Goal: Task Accomplishment & Management: Use online tool/utility

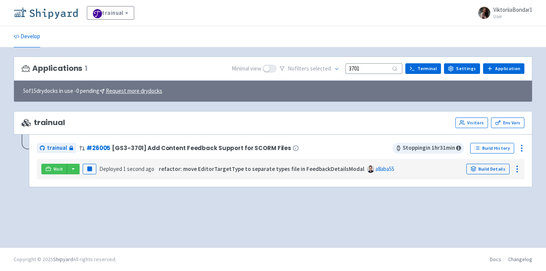
click at [58, 8] on img at bounding box center [46, 13] width 64 height 12
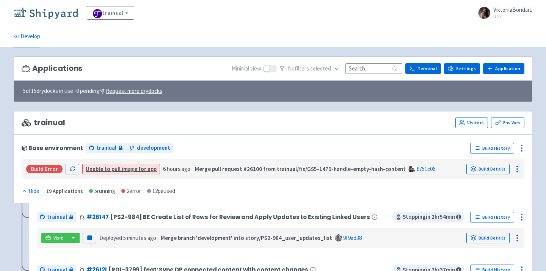
click at [53, 9] on img at bounding box center [46, 13] width 64 height 12
click at [372, 69] on input at bounding box center [373, 68] width 57 height 10
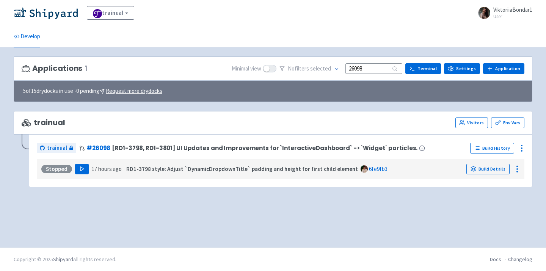
type input "26098"
click at [79, 166] on icon "button" at bounding box center [82, 169] width 6 height 6
click at [32, 16] on img at bounding box center [46, 13] width 64 height 12
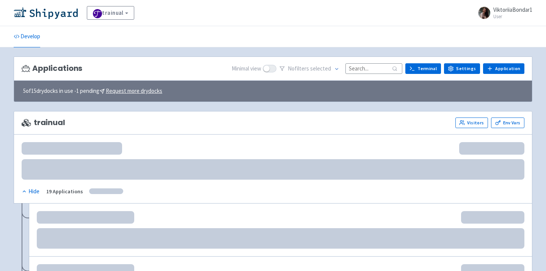
click at [365, 67] on input at bounding box center [373, 68] width 57 height 10
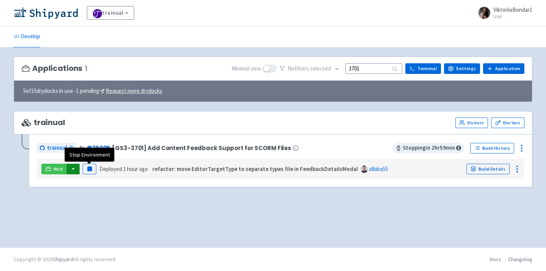
type input "3701"
click at [76, 171] on button "button" at bounding box center [73, 169] width 13 height 11
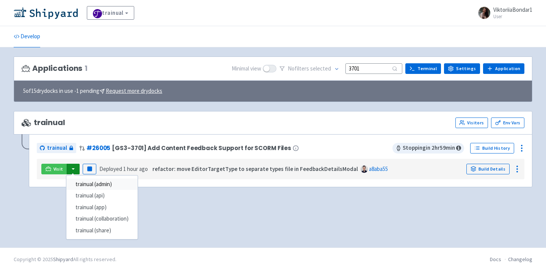
click at [86, 183] on link "trainual (admin)" at bounding box center [101, 185] width 71 height 12
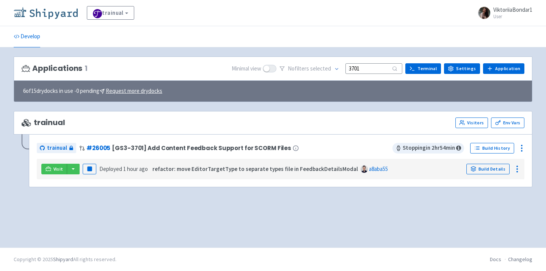
click at [50, 8] on img at bounding box center [46, 13] width 64 height 12
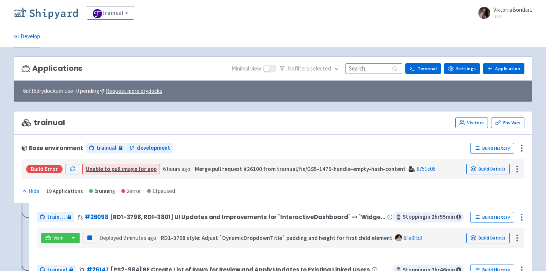
click at [46, 16] on img at bounding box center [46, 13] width 64 height 12
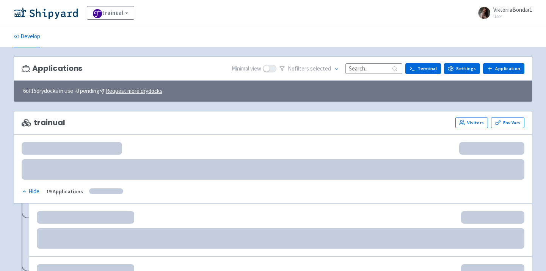
click at [354, 71] on input at bounding box center [373, 68] width 57 height 10
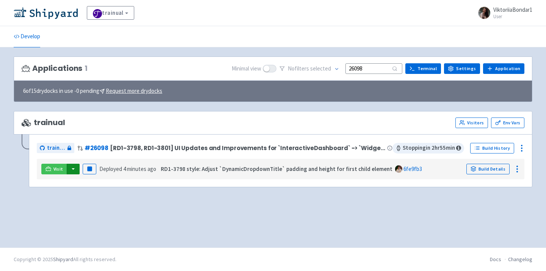
type input "26098"
click at [74, 172] on button "button" at bounding box center [73, 169] width 13 height 11
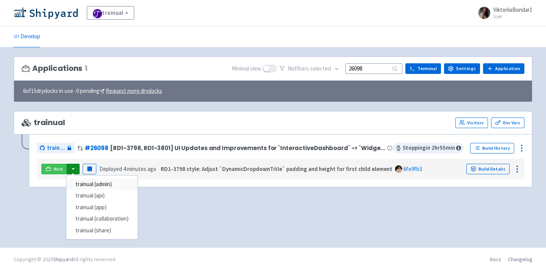
click at [84, 185] on link "trainual (admin)" at bounding box center [101, 185] width 71 height 12
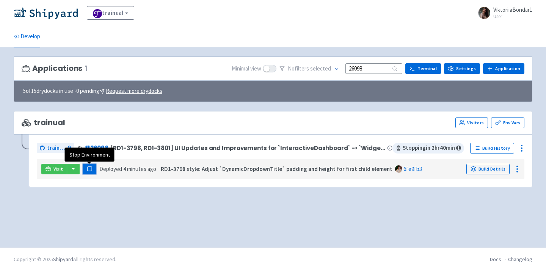
click at [91, 168] on rect "button" at bounding box center [89, 169] width 4 height 4
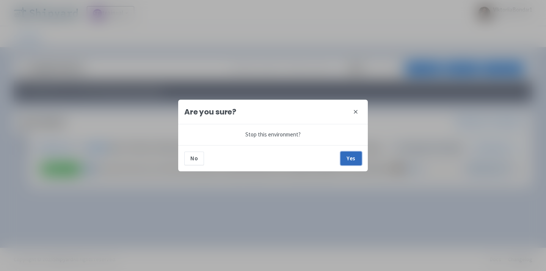
click at [358, 163] on button "Yes" at bounding box center [350, 159] width 21 height 14
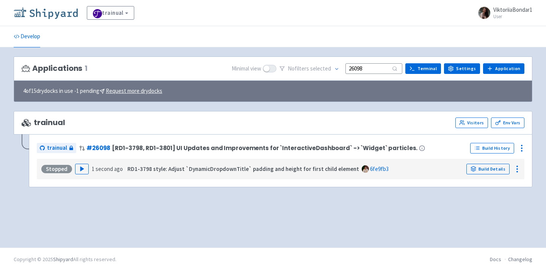
click at [52, 14] on img at bounding box center [46, 13] width 64 height 12
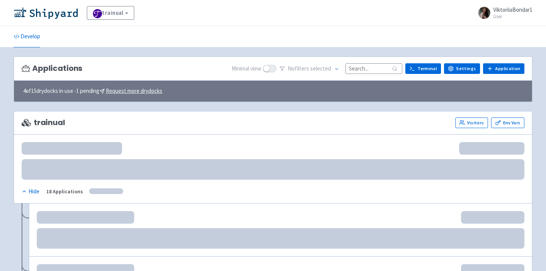
click at [373, 68] on input at bounding box center [373, 68] width 57 height 10
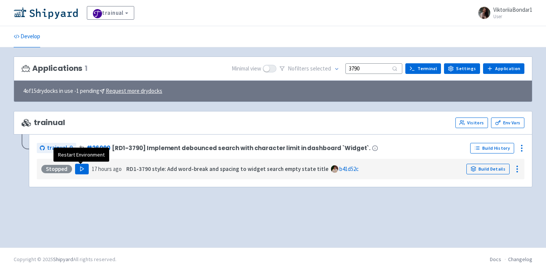
type input "3790"
click at [80, 170] on polygon "button" at bounding box center [81, 169] width 3 height 4
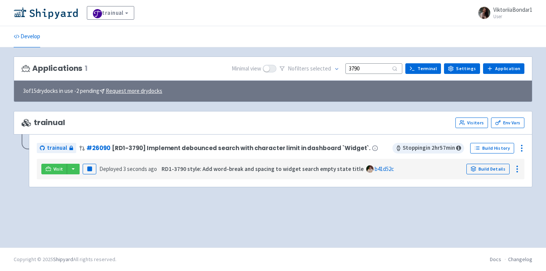
click at [131, 193] on div "trainual Visitors Env Vars trainual # 26090 [RD1-3790] Implement debounced sear…" at bounding box center [273, 153] width 519 height 85
click at [71, 166] on button "button" at bounding box center [73, 169] width 13 height 11
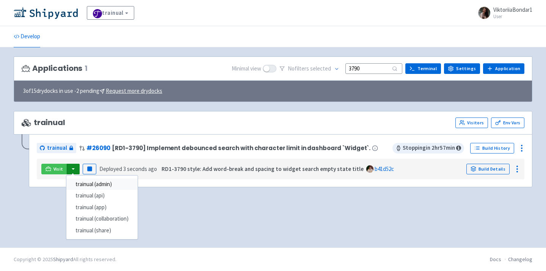
click at [89, 183] on link "trainual (admin)" at bounding box center [101, 185] width 71 height 12
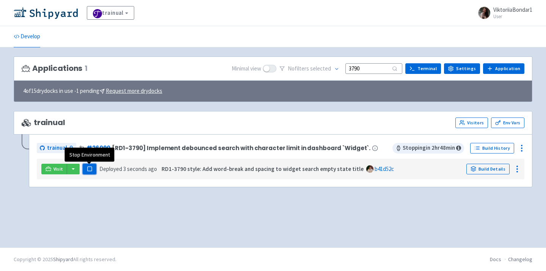
click at [92, 165] on button "Pause" at bounding box center [90, 169] width 14 height 11
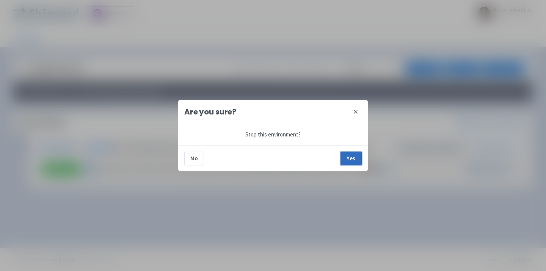
click at [348, 158] on button "Yes" at bounding box center [350, 159] width 21 height 14
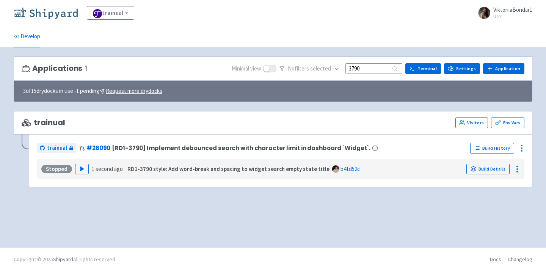
click at [63, 10] on img at bounding box center [46, 13] width 64 height 12
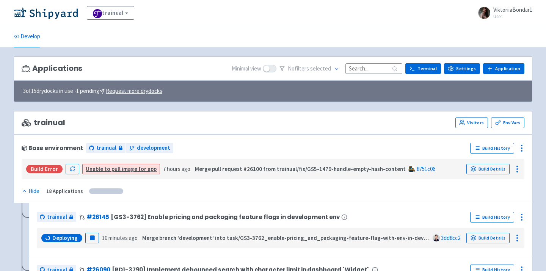
click at [374, 68] on input at bounding box center [373, 68] width 57 height 10
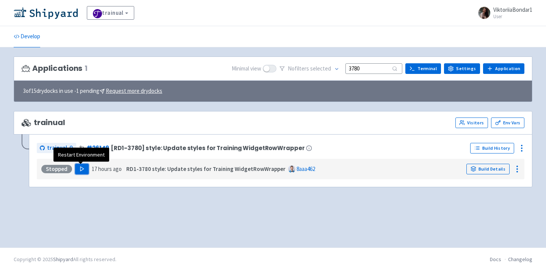
click at [85, 173] on button "Play" at bounding box center [82, 169] width 14 height 11
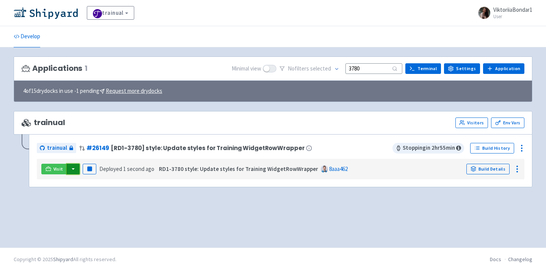
click at [73, 169] on button "button" at bounding box center [73, 169] width 13 height 11
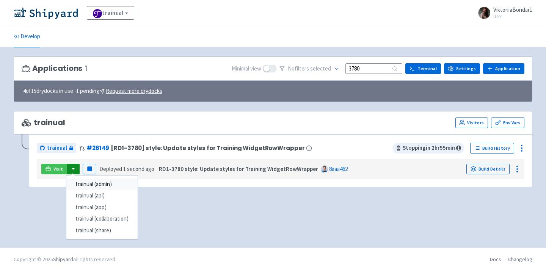
click at [88, 180] on link "trainual (admin)" at bounding box center [101, 185] width 71 height 12
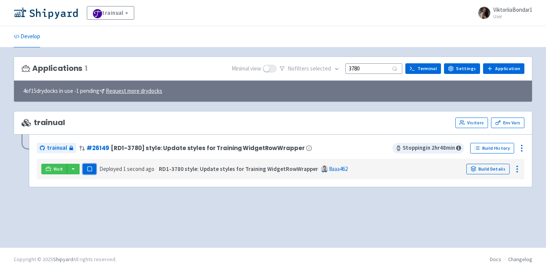
click at [87, 171] on icon "button" at bounding box center [90, 169] width 6 height 6
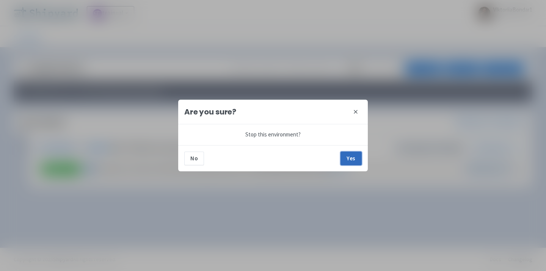
click at [357, 162] on button "Yes" at bounding box center [350, 159] width 21 height 14
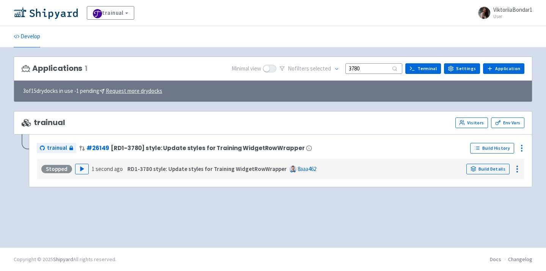
drag, startPoint x: 372, startPoint y: 68, endPoint x: 317, endPoint y: 68, distance: 55.7
click at [317, 68] on div "No filter s selected 3780" at bounding box center [340, 69] width 123 height 12
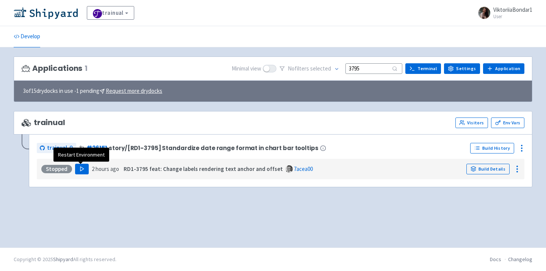
type input "3795"
click at [80, 169] on polygon "button" at bounding box center [81, 169] width 3 height 4
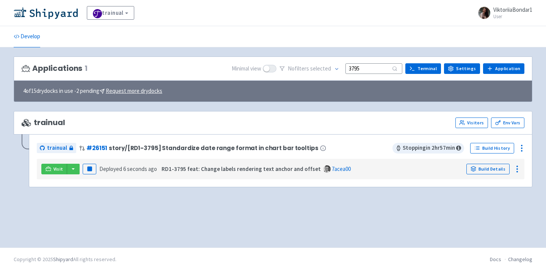
click at [200, 125] on div "trainual Visitors Env Vars" at bounding box center [273, 123] width 503 height 11
click at [74, 169] on button "button" at bounding box center [73, 169] width 13 height 11
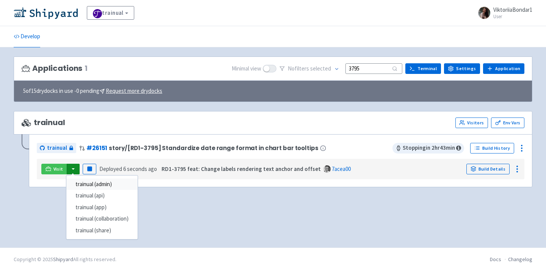
click at [83, 185] on link "trainual (admin)" at bounding box center [101, 185] width 71 height 12
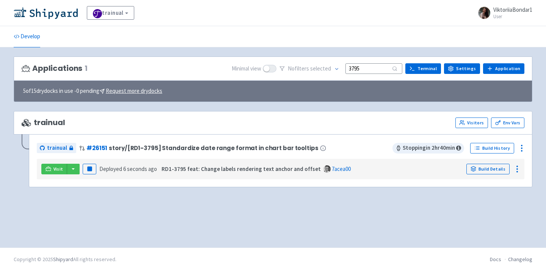
click at [51, 19] on div "trainual View Organizations ViktoriiaBondar1 User Profile Sign out" at bounding box center [273, 13] width 519 height 14
click at [50, 15] on img at bounding box center [46, 13] width 64 height 12
